Goal: Information Seeking & Learning: Understand process/instructions

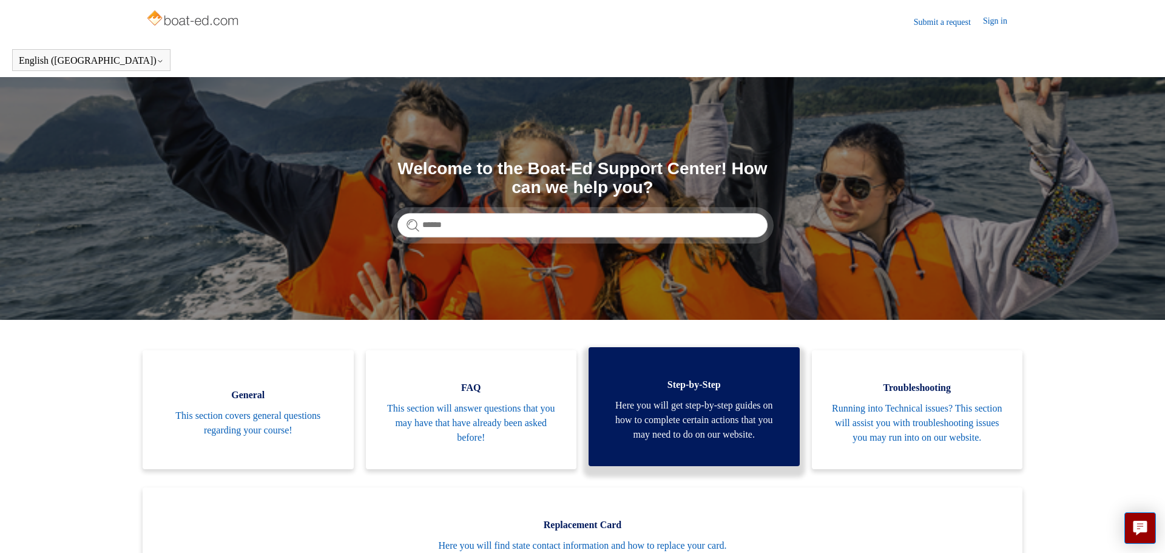
click at [673, 409] on span "Here you will get step-by-step guides on how to complete certain actions that y…" at bounding box center [694, 420] width 175 height 44
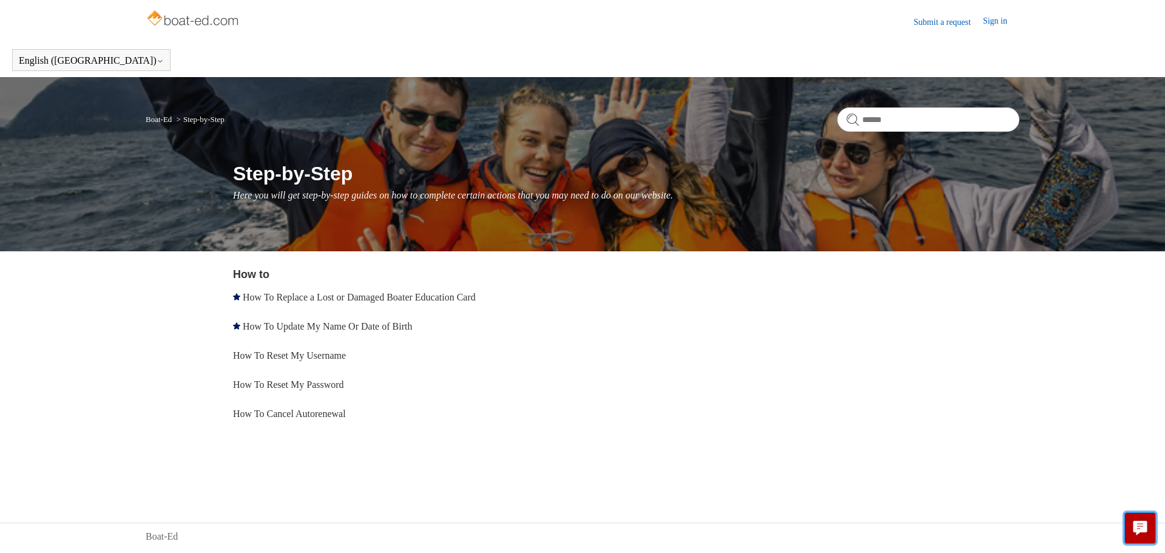
click at [1140, 520] on icon "Live chat" at bounding box center [1140, 526] width 14 height 12
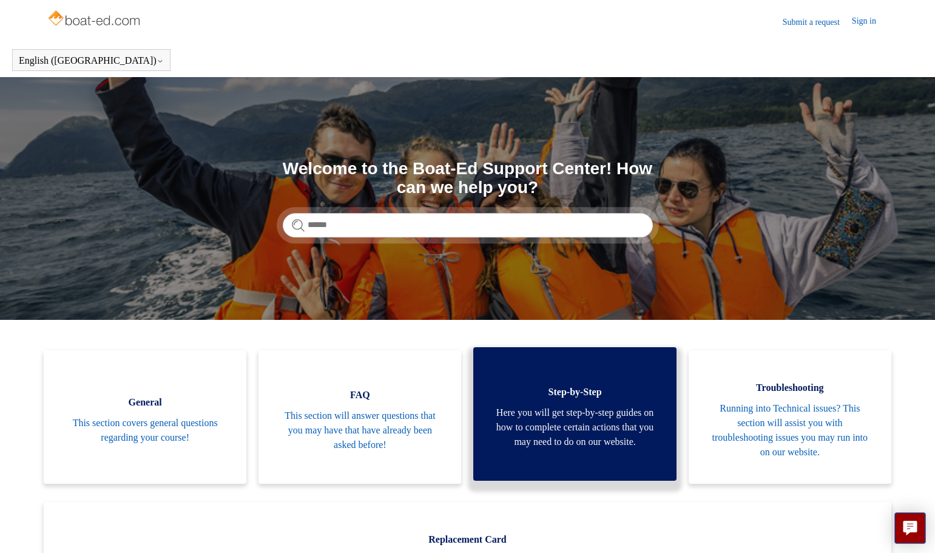
click at [626, 449] on span "Here you will get step-by-step guides on how to complete certain actions that y…" at bounding box center [574, 427] width 166 height 44
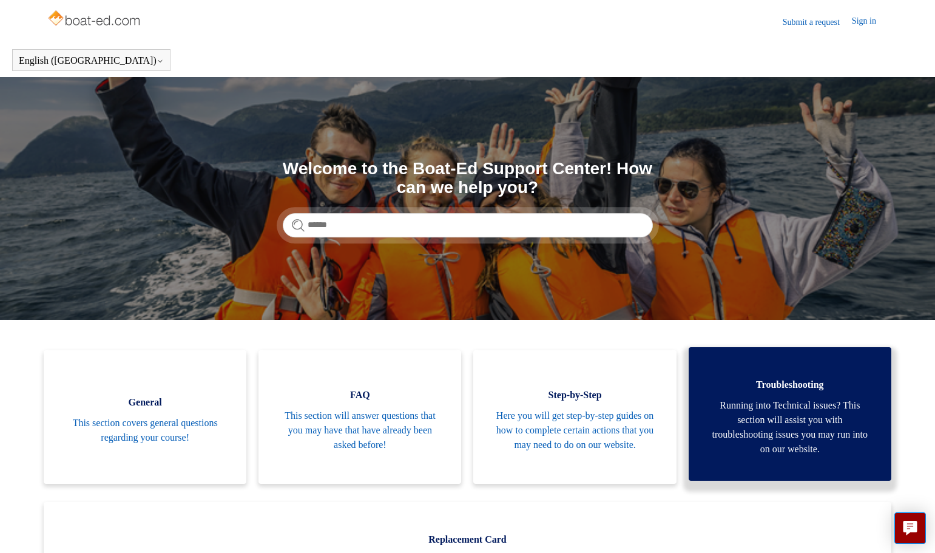
click at [705, 445] on link "Troubleshooting Running into Technical issues? This section will assist you wit…" at bounding box center [789, 413] width 203 height 133
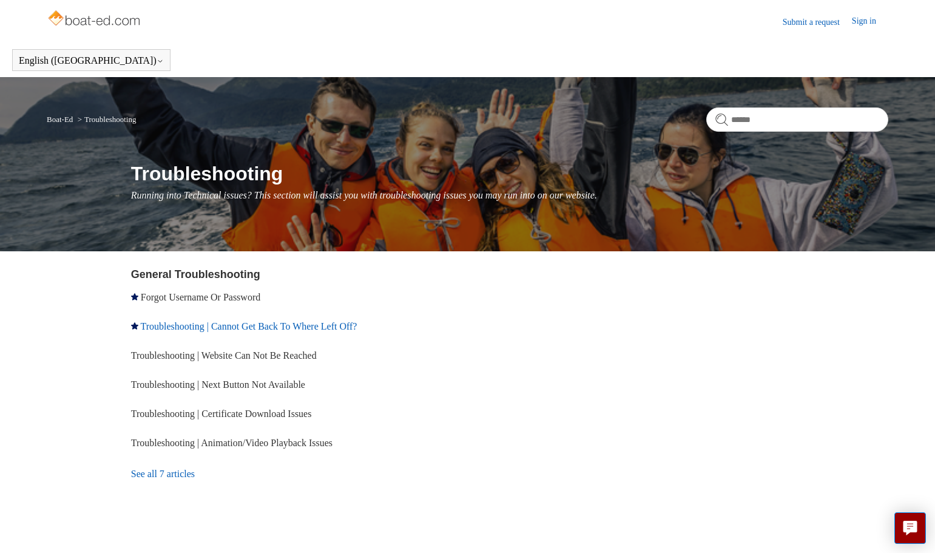
click at [357, 325] on link "Troubleshooting | Cannot Get Back To Where Left Off?" at bounding box center [248, 326] width 217 height 10
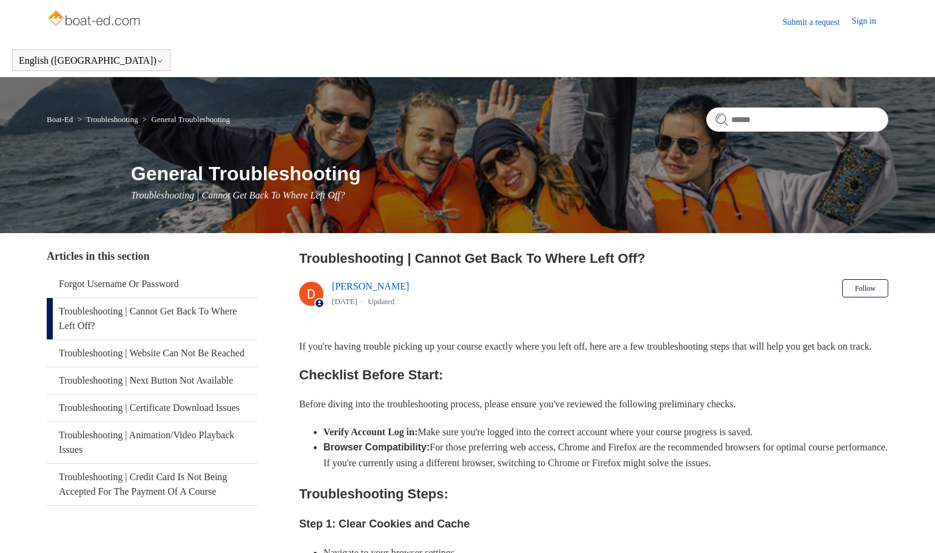
click at [144, 315] on link "Troubleshooting | Cannot Get Back To Where Left Off?" at bounding box center [152, 318] width 210 height 41
click at [859, 24] on link "Sign in" at bounding box center [870, 22] width 36 height 15
